Goal: Download file/media

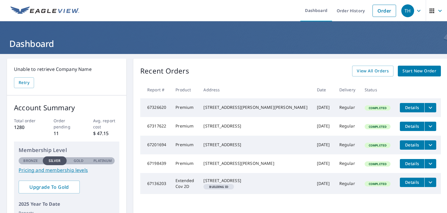
click at [429, 107] on icon "filesDropdownBtn-67326620" at bounding box center [430, 107] width 3 height 2
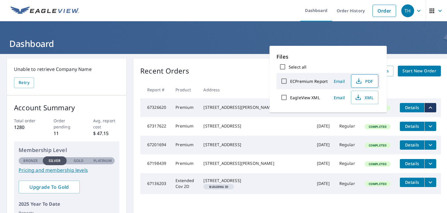
click at [360, 83] on icon "button" at bounding box center [358, 80] width 7 height 7
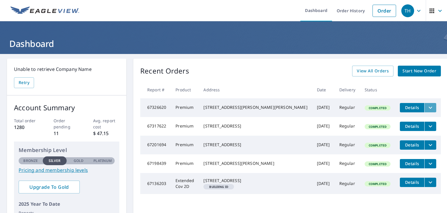
click at [427, 109] on icon "filesDropdownBtn-67326620" at bounding box center [430, 107] width 7 height 7
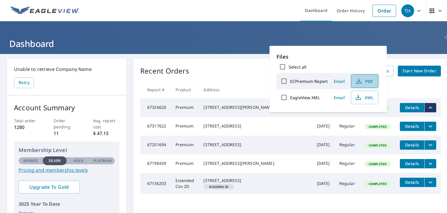
click at [362, 79] on span "PDF" at bounding box center [364, 80] width 19 height 7
